Goal: Task Accomplishment & Management: Manage account settings

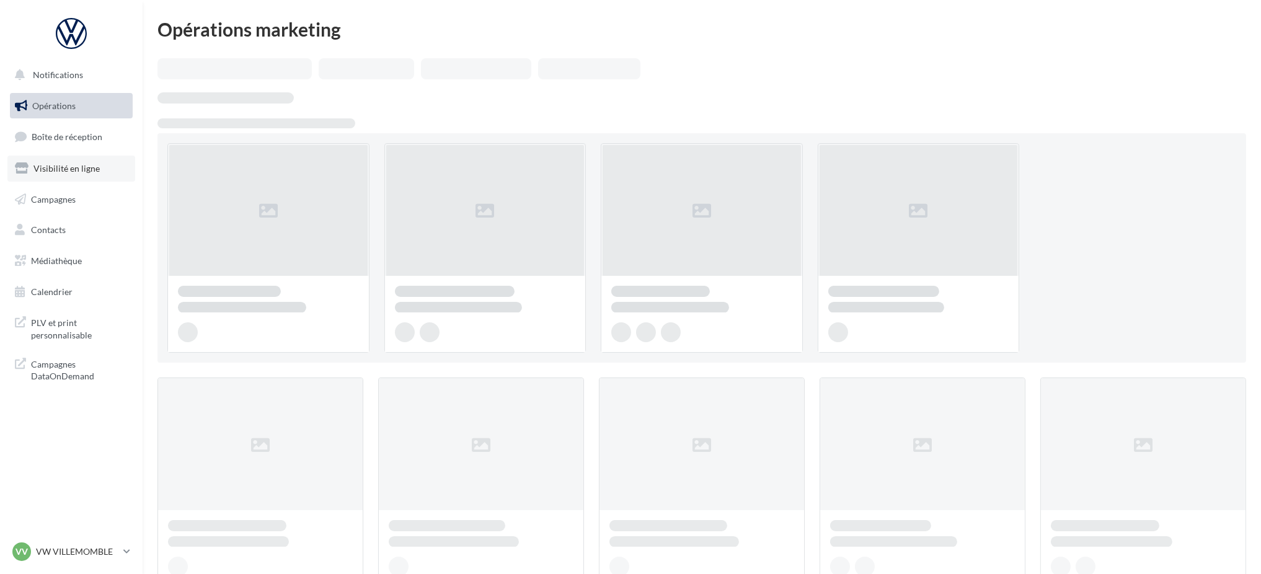
click at [72, 163] on span "Visibilité en ligne" at bounding box center [66, 168] width 66 height 11
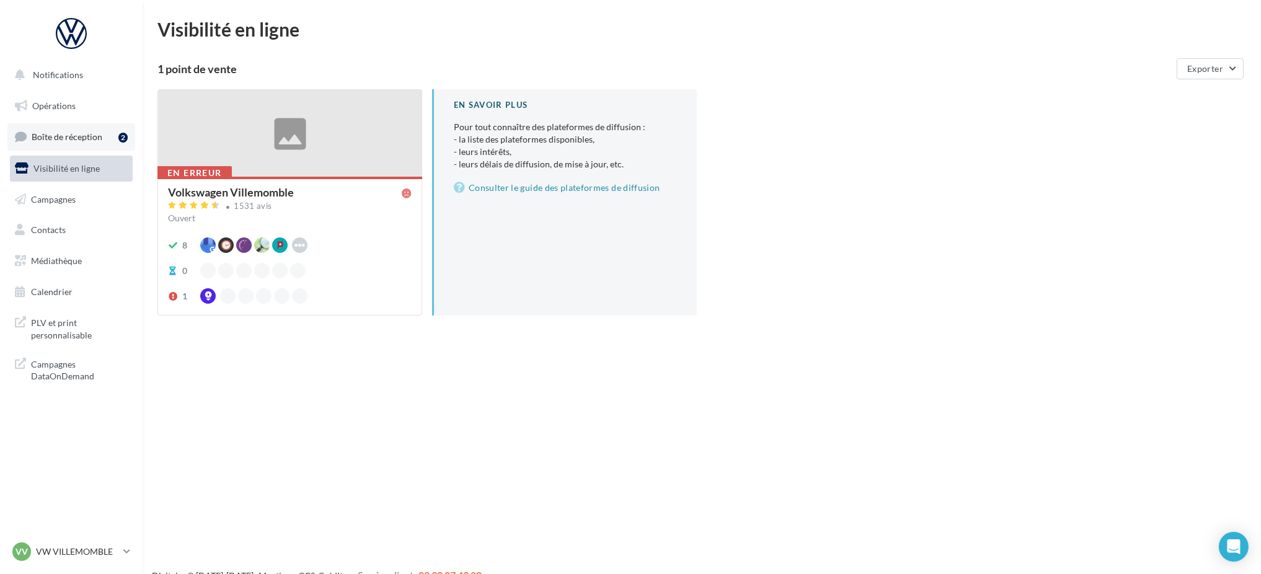
click at [77, 139] on span "Boîte de réception" at bounding box center [67, 136] width 71 height 11
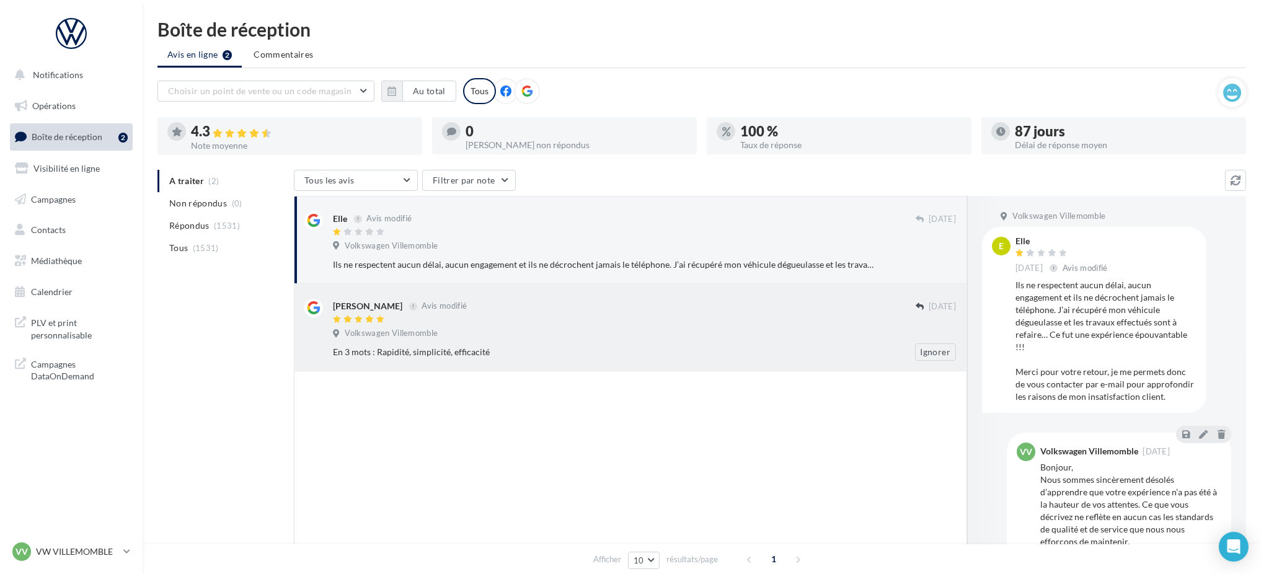
click at [580, 354] on div "En 3 mots : Rapidité, simplicité, efficacité" at bounding box center [604, 352] width 542 height 12
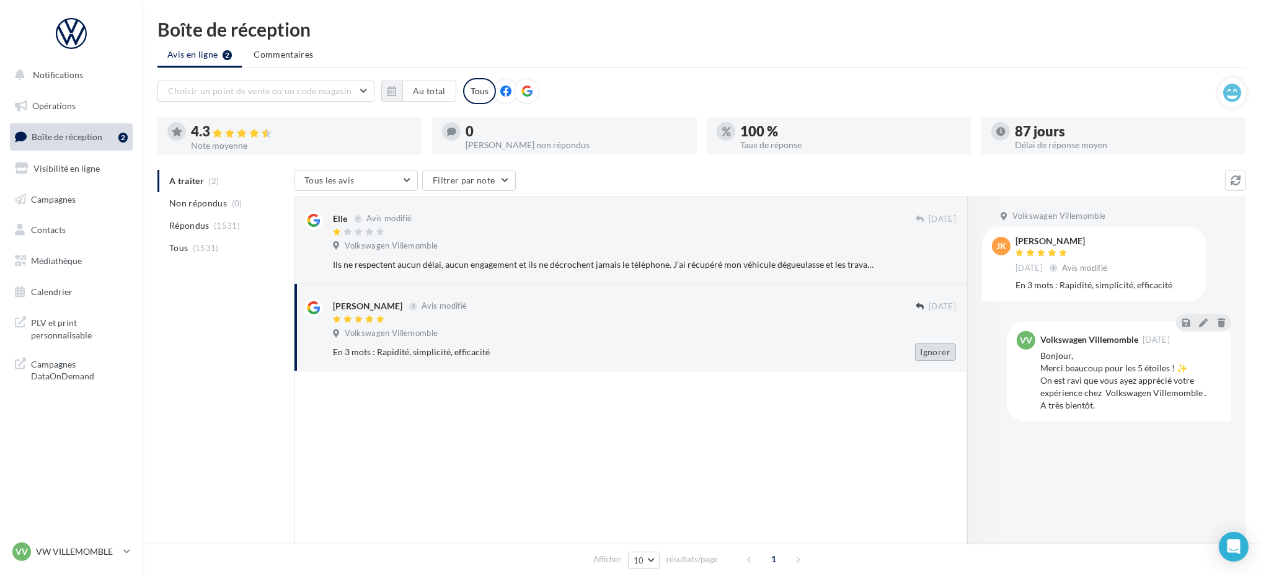
click at [929, 353] on button "Ignorer" at bounding box center [935, 351] width 41 height 17
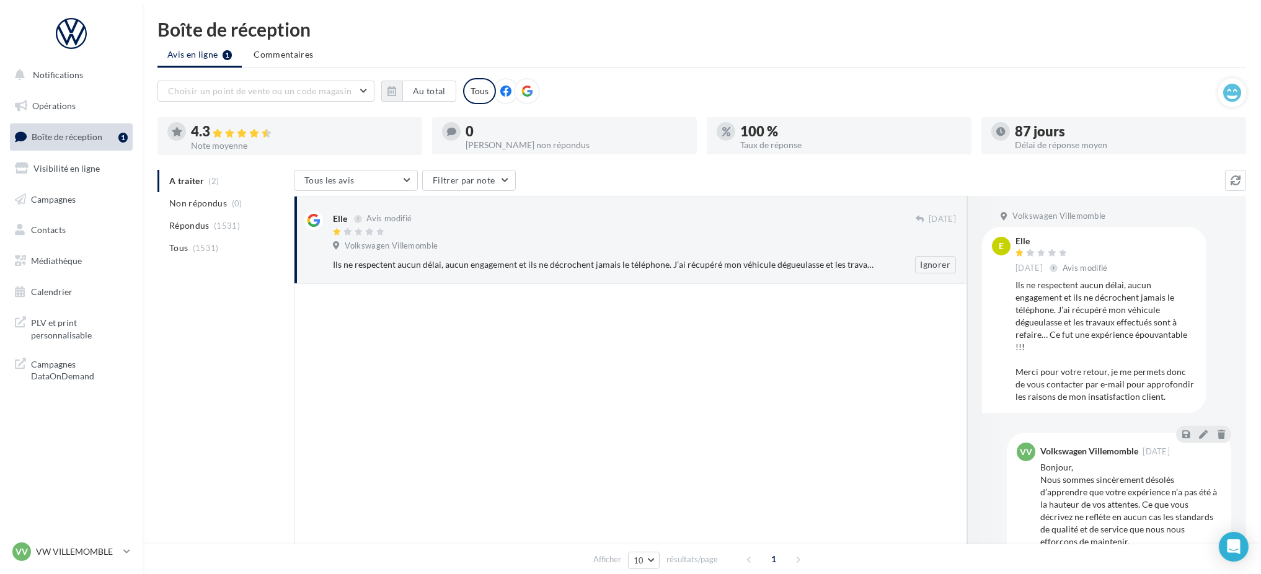
click at [744, 240] on div "Volkswagen Villemomble" at bounding box center [644, 247] width 623 height 14
click at [773, 236] on div at bounding box center [624, 232] width 583 height 11
click at [948, 263] on button "Ignorer" at bounding box center [935, 264] width 41 height 17
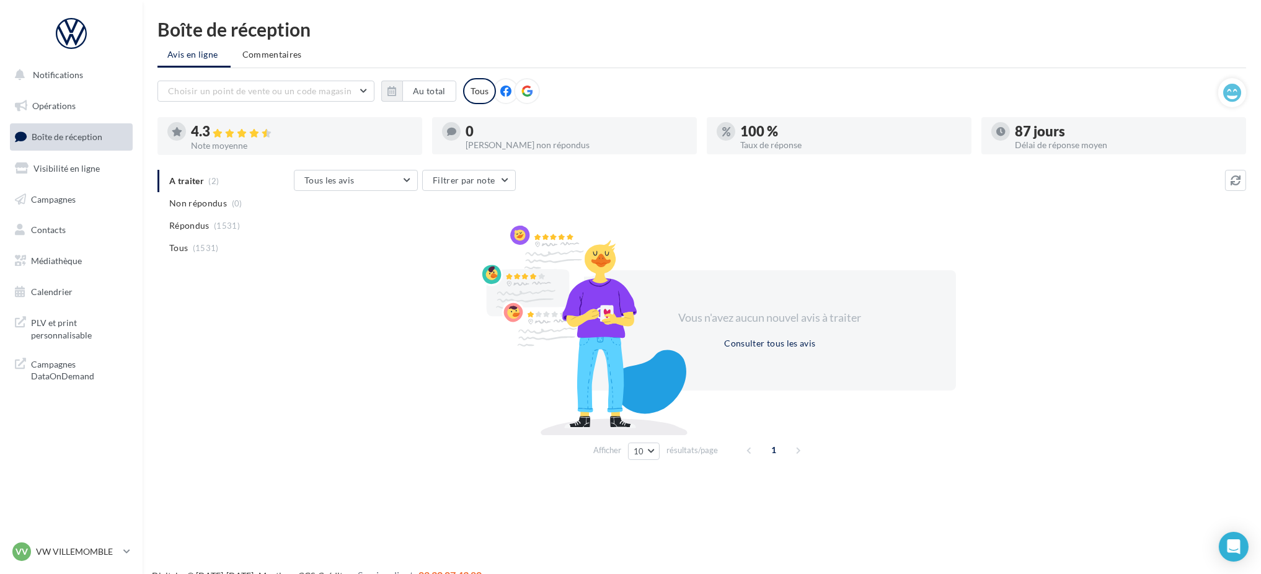
click at [174, 184] on ul "A traiter (2) Non répondus (0) Répondus (1531) Tous (1531)" at bounding box center [222, 214] width 131 height 89
